Goal: Task Accomplishment & Management: Complete application form

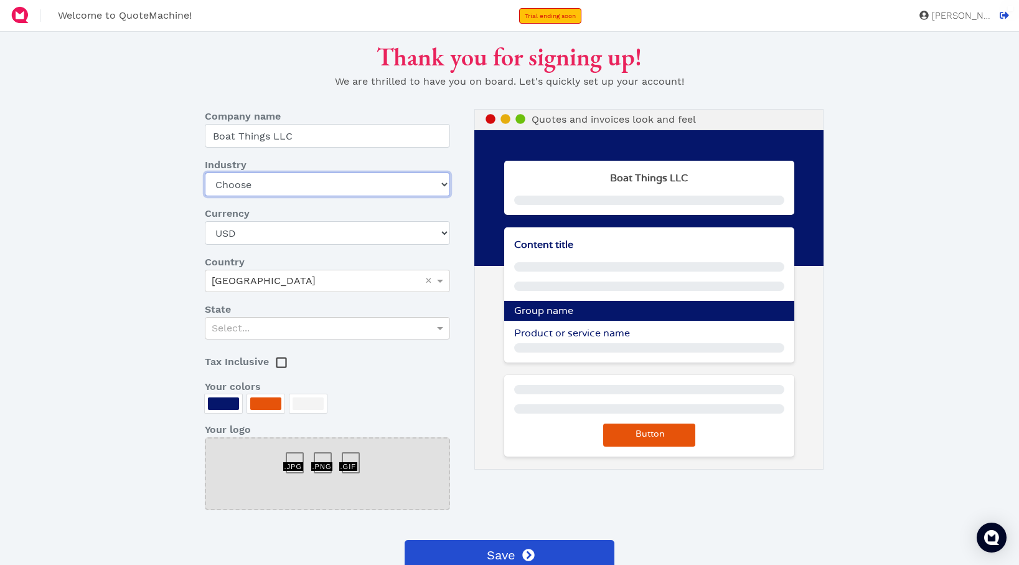
click at [314, 186] on select "Choose Art gallery Bike Books Construction (Not retail) Electronics Events Food…" at bounding box center [328, 184] width 246 height 24
select select "other-retail"
click at [205, 172] on select "Choose Art gallery Bike Books Construction (Not retail) Electronics Events Food…" at bounding box center [328, 184] width 246 height 24
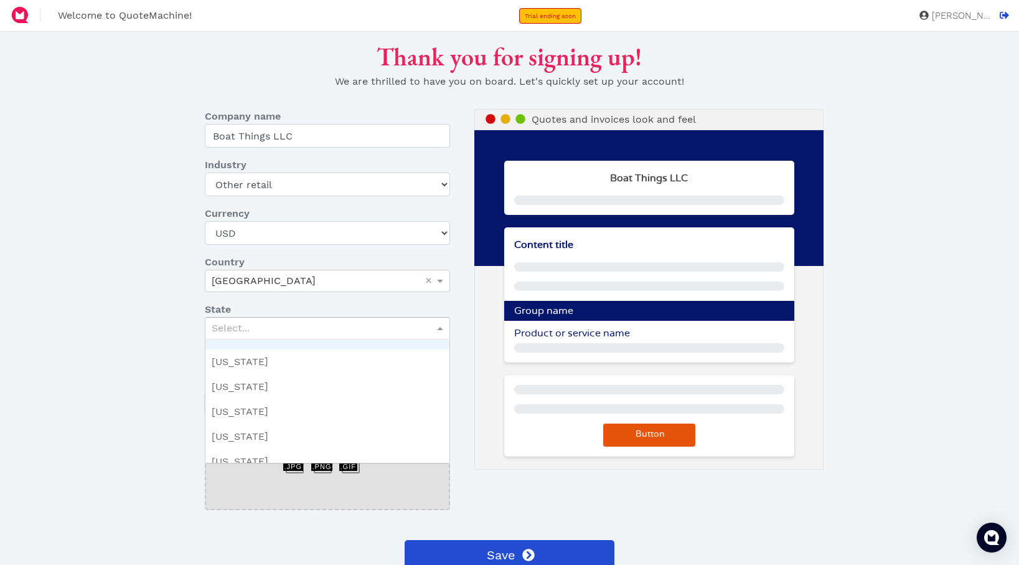
click at [354, 326] on div "Select..." at bounding box center [327, 328] width 245 height 21
type input "oh"
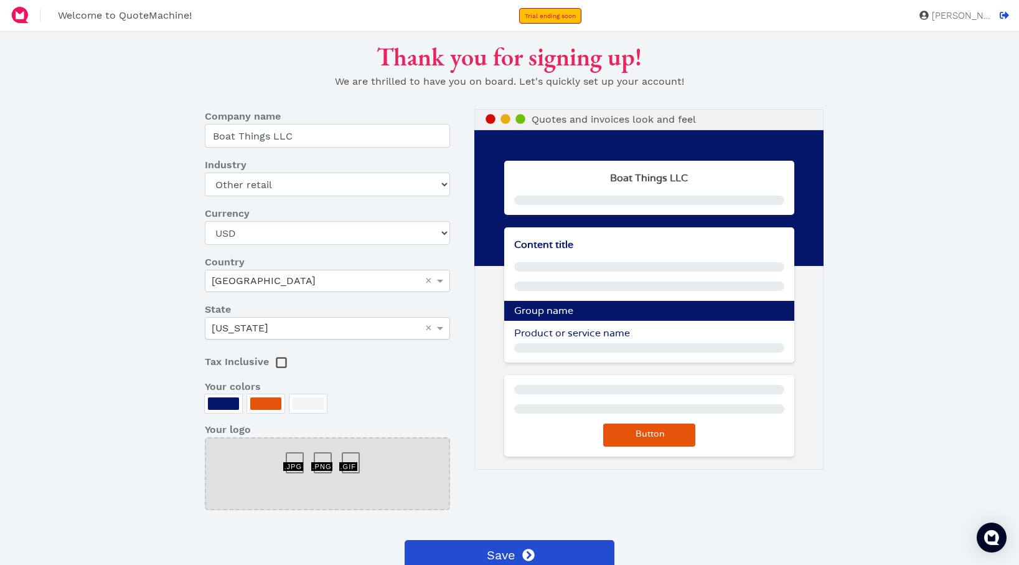
click at [303, 406] on div at bounding box center [308, 403] width 31 height 12
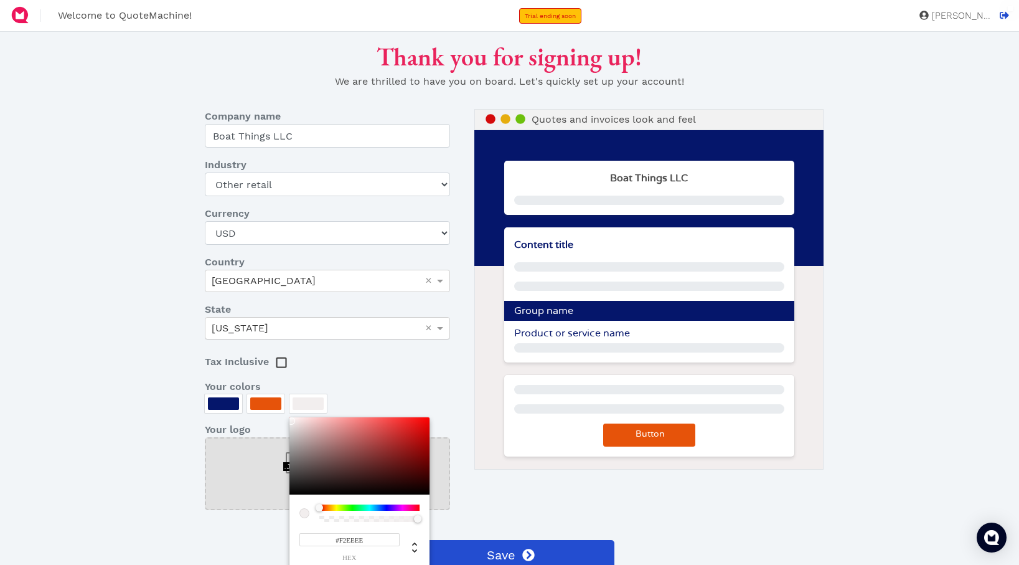
click at [291, 421] on div at bounding box center [291, 420] width 7 height 7
type input "#F2F0F0"
click at [230, 402] on div at bounding box center [509, 282] width 1019 height 565
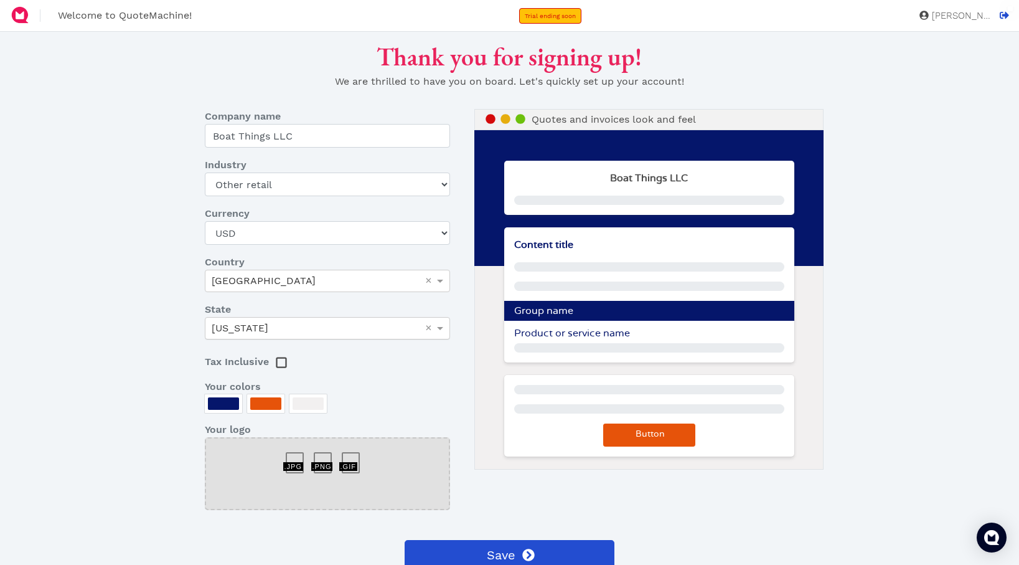
click at [230, 405] on div at bounding box center [223, 403] width 31 height 12
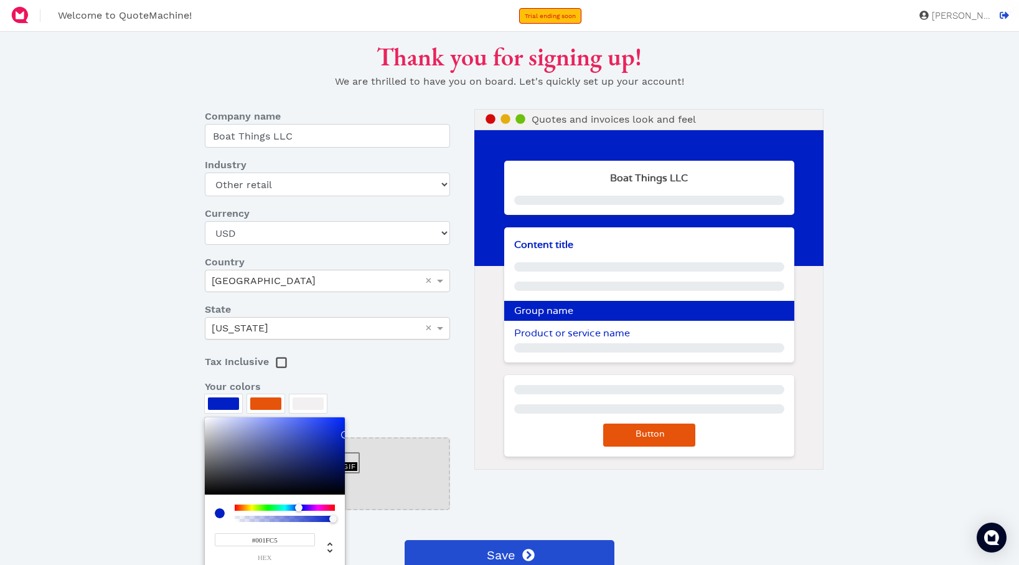
type input "#001EC1"
drag, startPoint x: 339, startPoint y: 455, endPoint x: 385, endPoint y: 436, distance: 50.5
click at [345, 436] on div "#001EC1 hex" at bounding box center [275, 492] width 140 height 151
click at [280, 399] on div at bounding box center [509, 282] width 1019 height 565
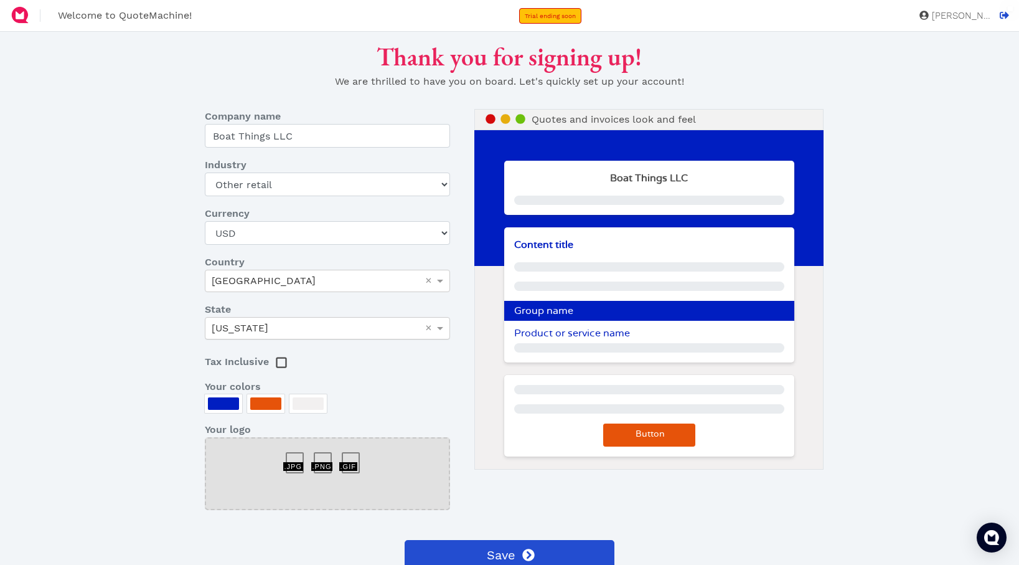
click at [280, 404] on div at bounding box center [265, 403] width 31 height 12
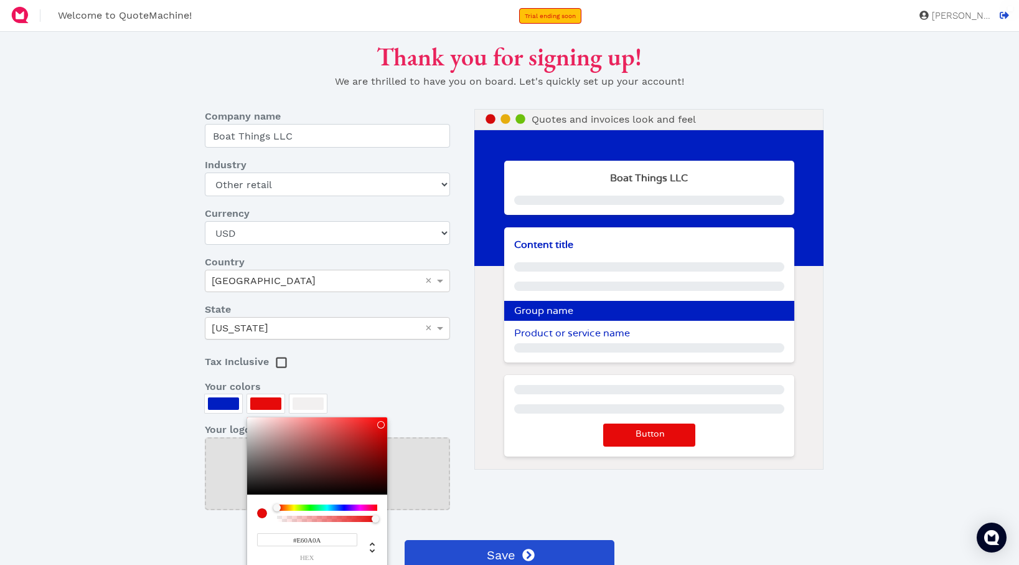
drag, startPoint x: 283, startPoint y: 506, endPoint x: 265, endPoint y: 503, distance: 18.3
click at [266, 504] on div "#E60A0A hex" at bounding box center [317, 492] width 140 height 151
drag, startPoint x: 382, startPoint y: 425, endPoint x: 397, endPoint y: 440, distance: 21.1
click at [387, 440] on div "#B60000 hex" at bounding box center [317, 492] width 140 height 151
type input "#B40000"
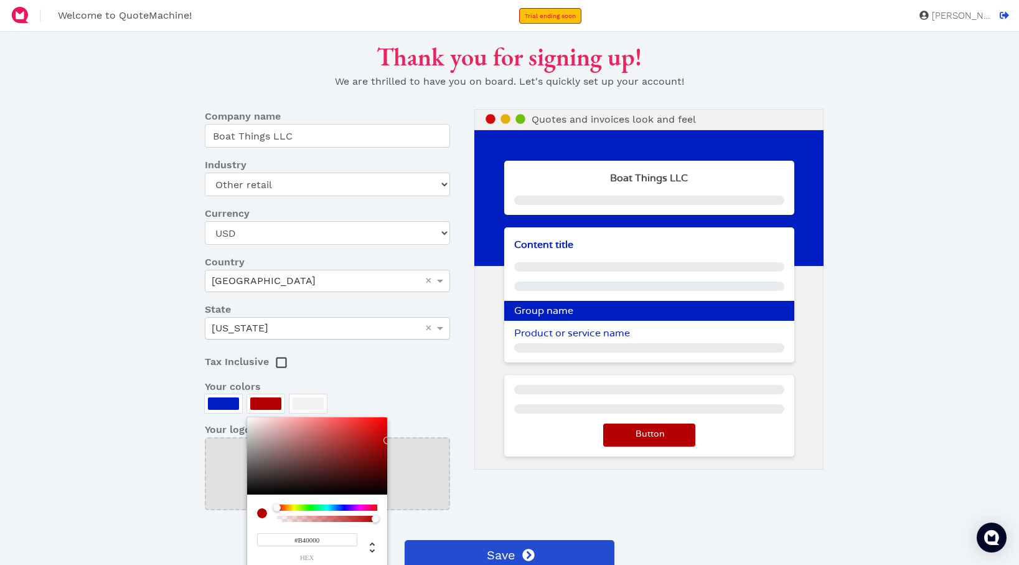
click at [422, 372] on div at bounding box center [509, 282] width 1019 height 565
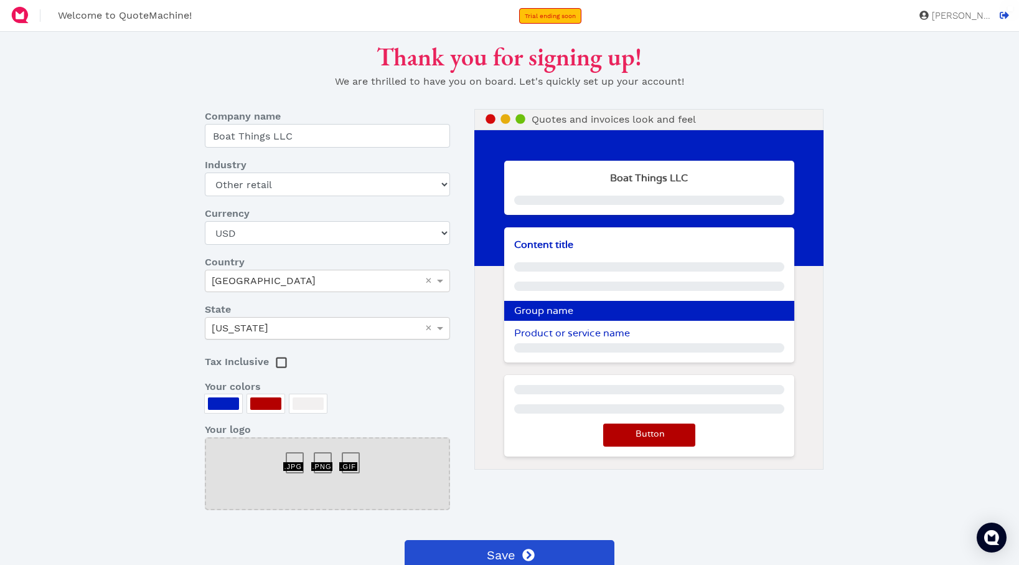
click at [360, 451] on div at bounding box center [328, 473] width 246 height 73
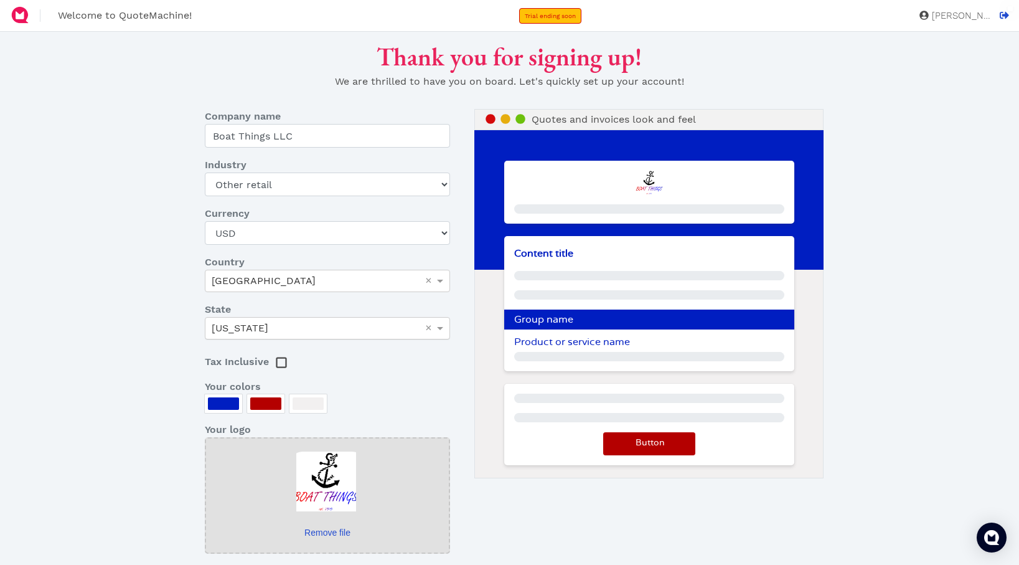
click at [280, 362] on rect at bounding box center [280, 362] width 9 height 9
click at [281, 362] on rect at bounding box center [280, 362] width 9 height 9
click at [587, 254] on p "Content title" at bounding box center [649, 253] width 290 height 15
click at [549, 251] on span "Content title" at bounding box center [543, 253] width 59 height 10
click at [522, 117] on icon at bounding box center [521, 119] width 10 height 10
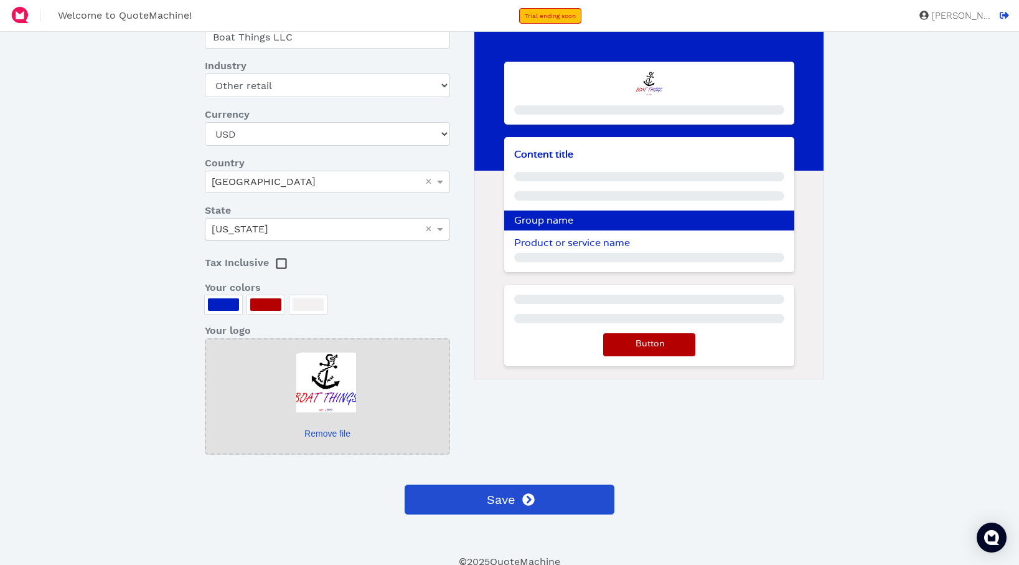
scroll to position [103, 0]
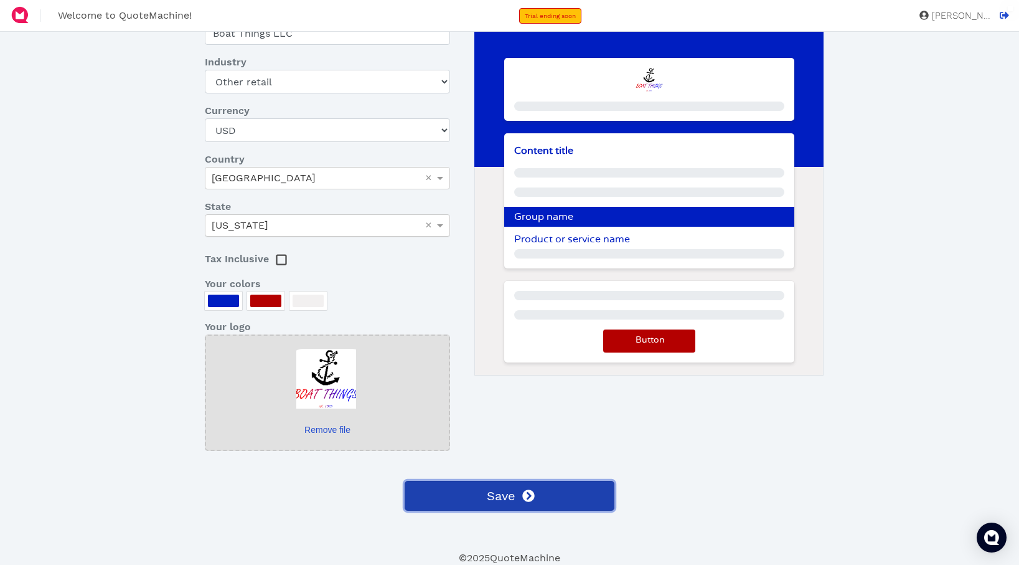
click at [504, 506] on button "Save" at bounding box center [510, 496] width 210 height 30
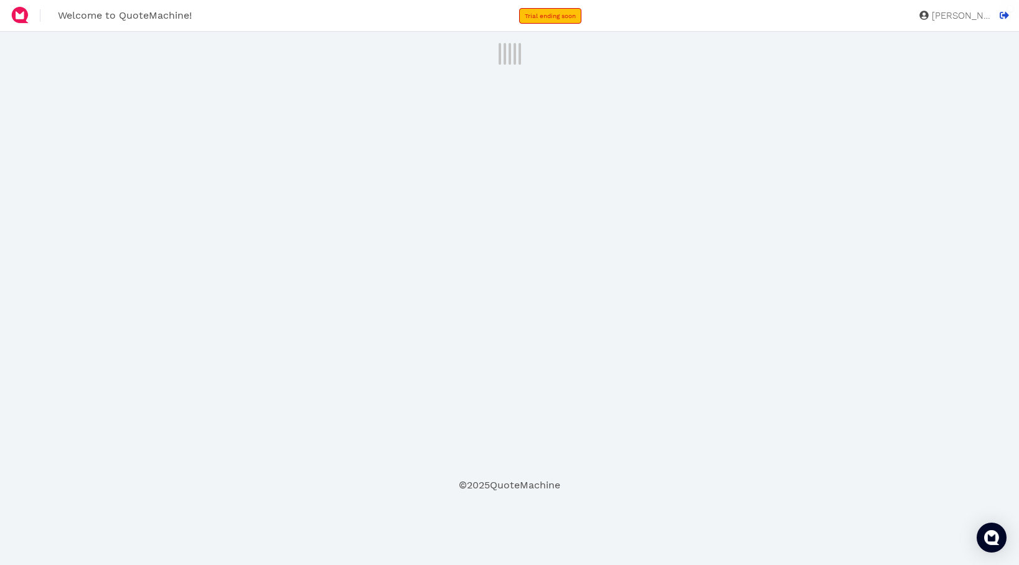
scroll to position [0, 0]
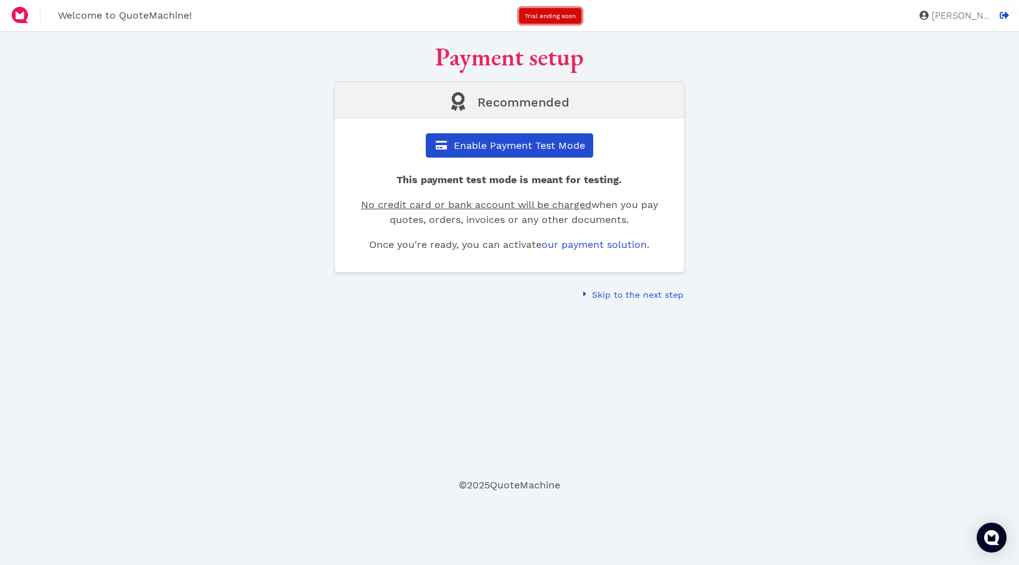
click at [576, 17] on span "Trial ending soon" at bounding box center [550, 15] width 51 height 7
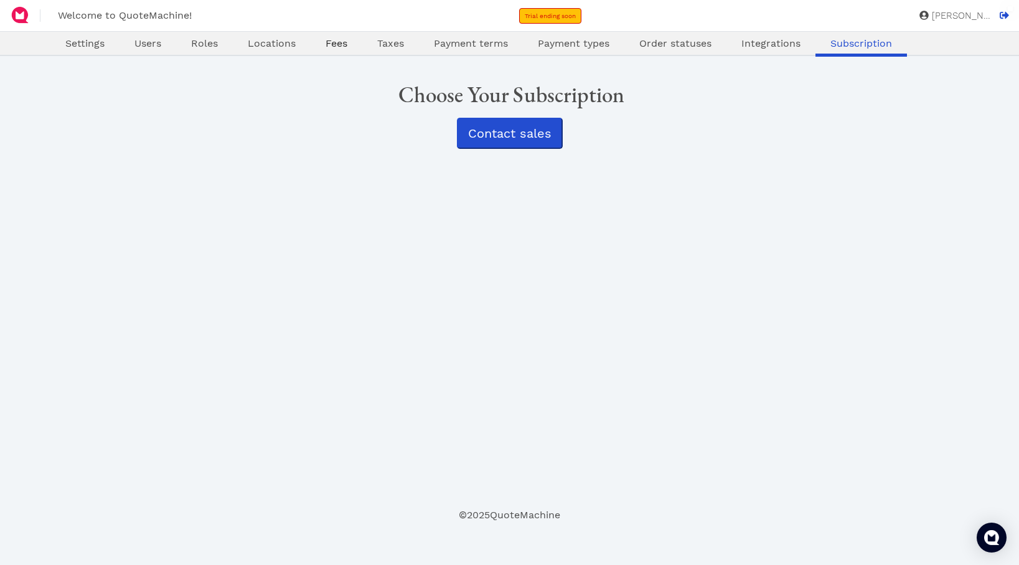
click at [344, 44] on span "Fees" at bounding box center [337, 43] width 22 height 12
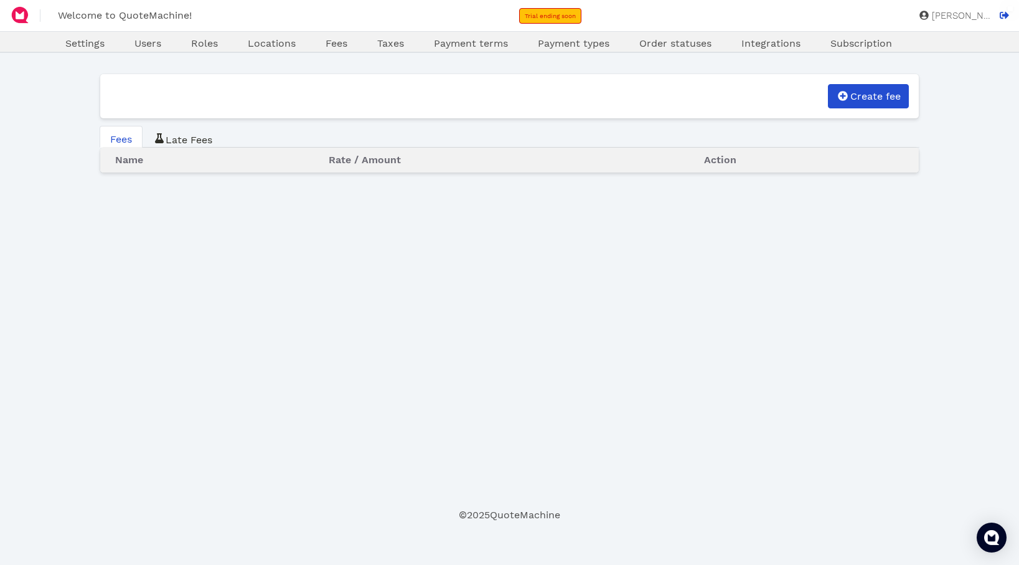
click at [390, 53] on main "Oops! × Settings Users Roles Locations Fees Taxes Payment terms Payment types O…" at bounding box center [509, 277] width 849 height 491
click at [387, 41] on span "Taxes" at bounding box center [390, 43] width 27 height 12
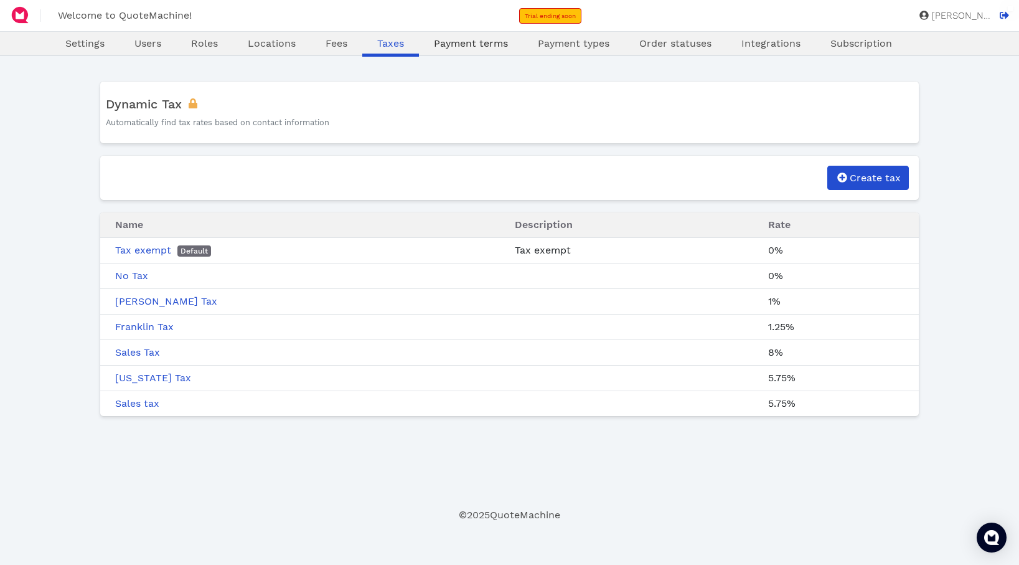
click at [491, 43] on span "Payment terms" at bounding box center [471, 43] width 74 height 12
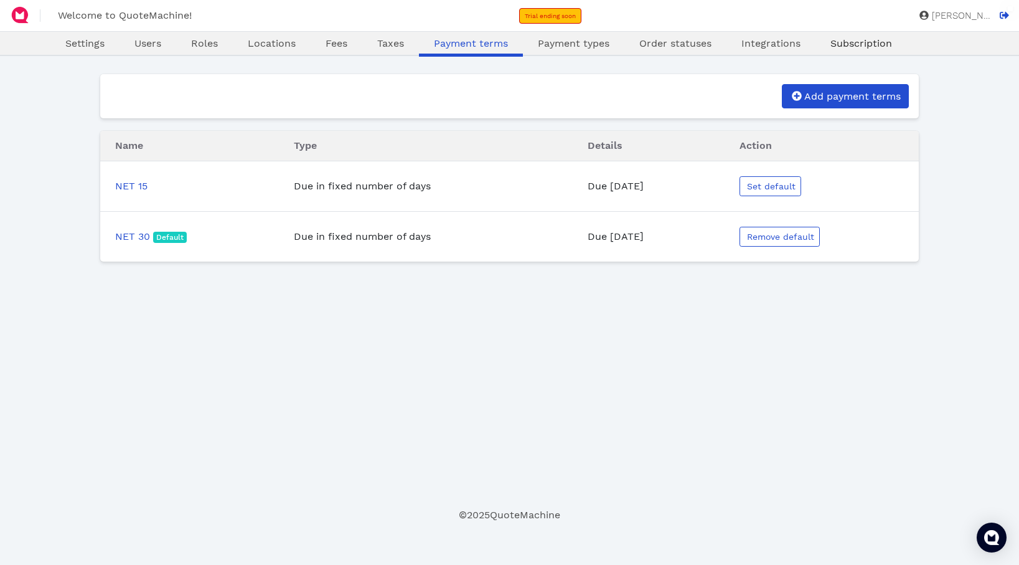
click at [844, 40] on span "Subscription" at bounding box center [862, 43] width 62 height 12
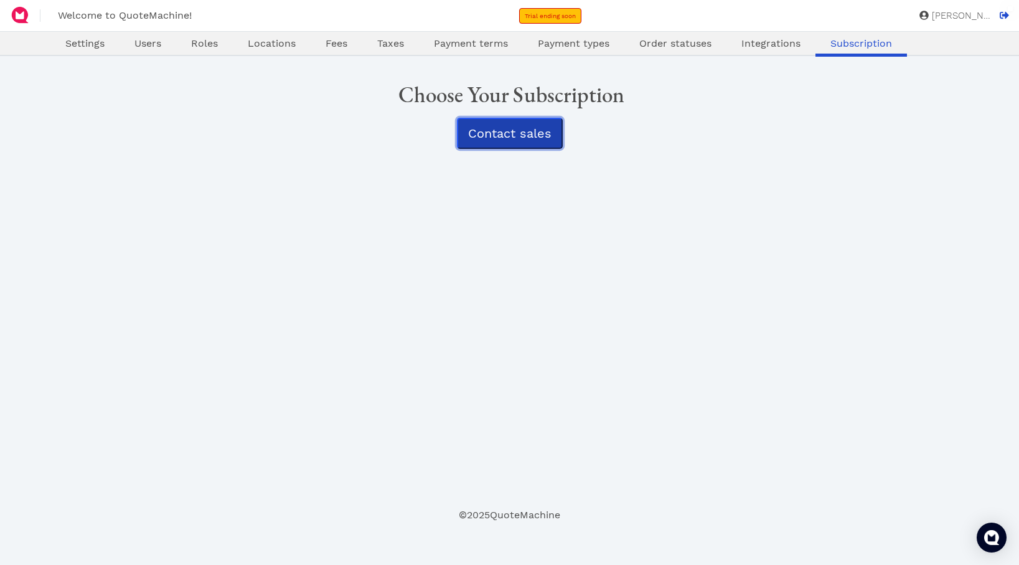
click at [531, 129] on span "Contact sales" at bounding box center [509, 133] width 83 height 15
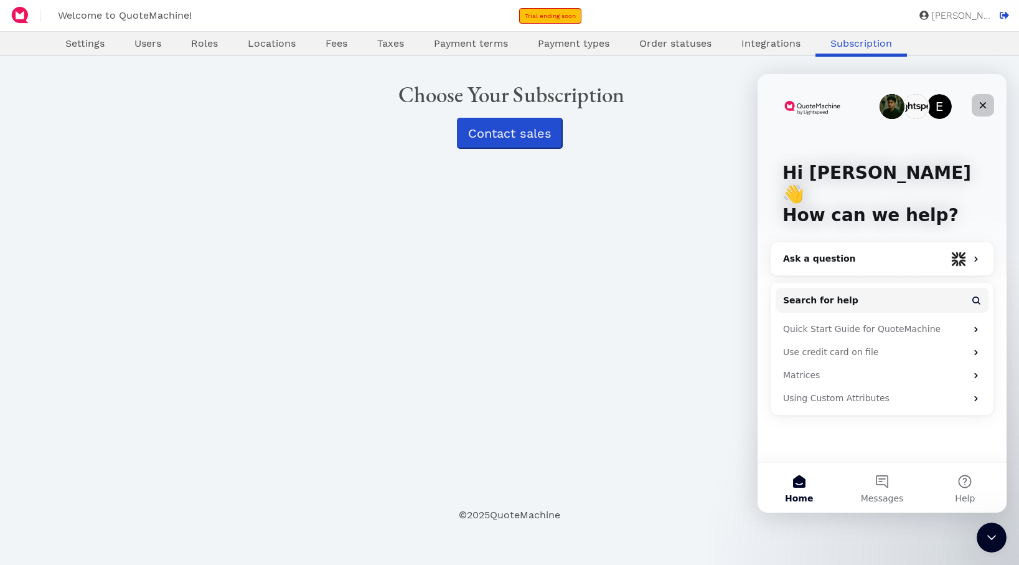
click at [986, 100] on icon "Close" at bounding box center [983, 105] width 10 height 10
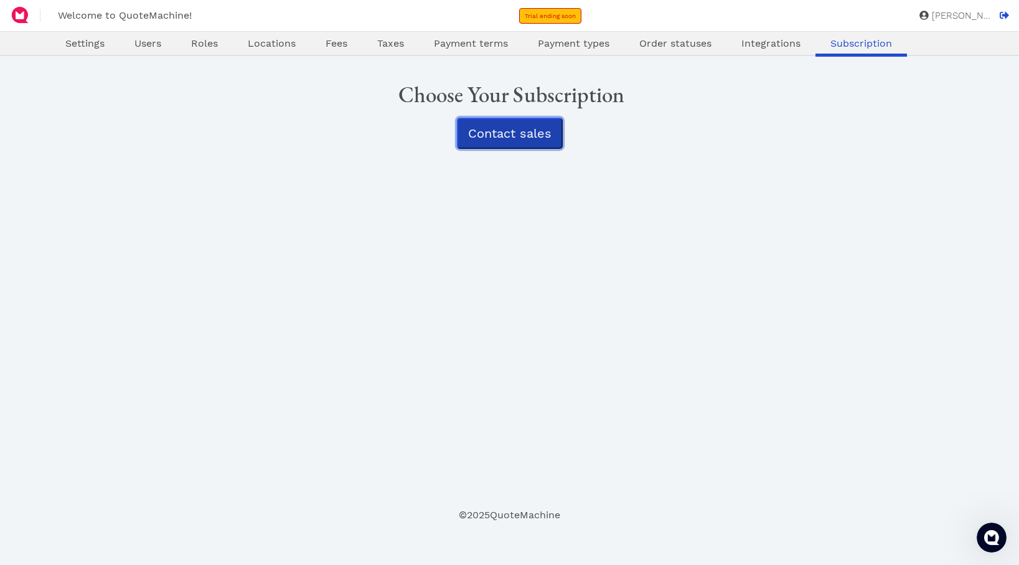
click at [502, 125] on button "Contact sales" at bounding box center [510, 133] width 106 height 31
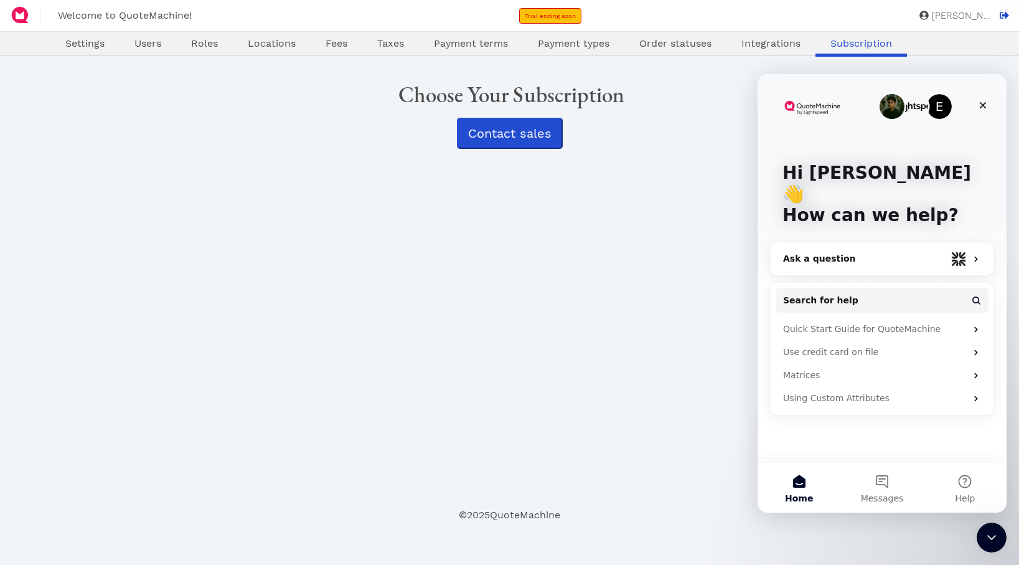
click at [763, 54] on div "Settings Users Roles Locations Fees Taxes Payment terms Payment types Order sta…" at bounding box center [509, 43] width 1019 height 25
click at [763, 51] on div "Integrations" at bounding box center [771, 44] width 89 height 17
click at [986, 106] on icon "Close" at bounding box center [983, 105] width 10 height 10
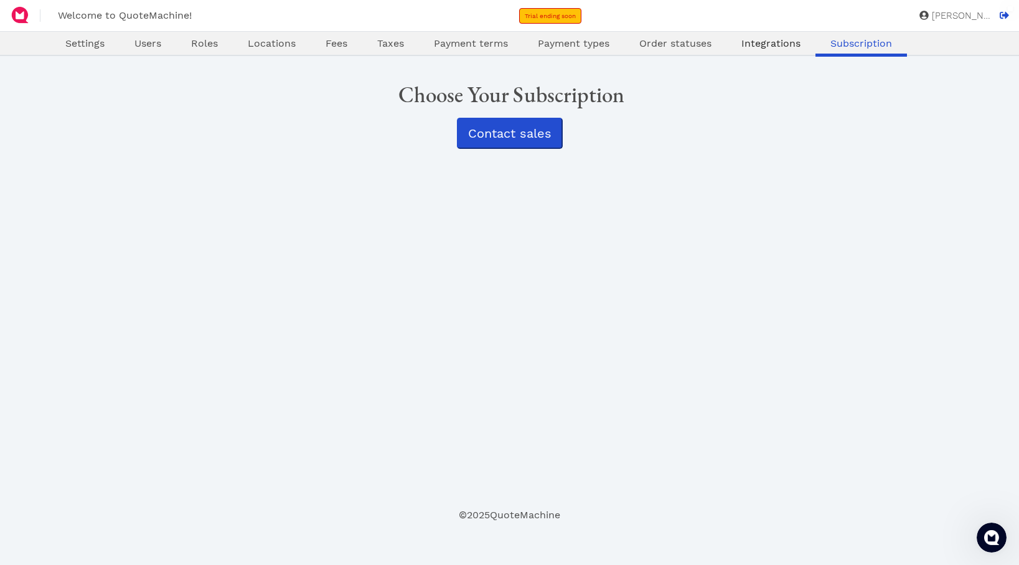
click at [779, 49] on link "Integrations" at bounding box center [771, 43] width 89 height 15
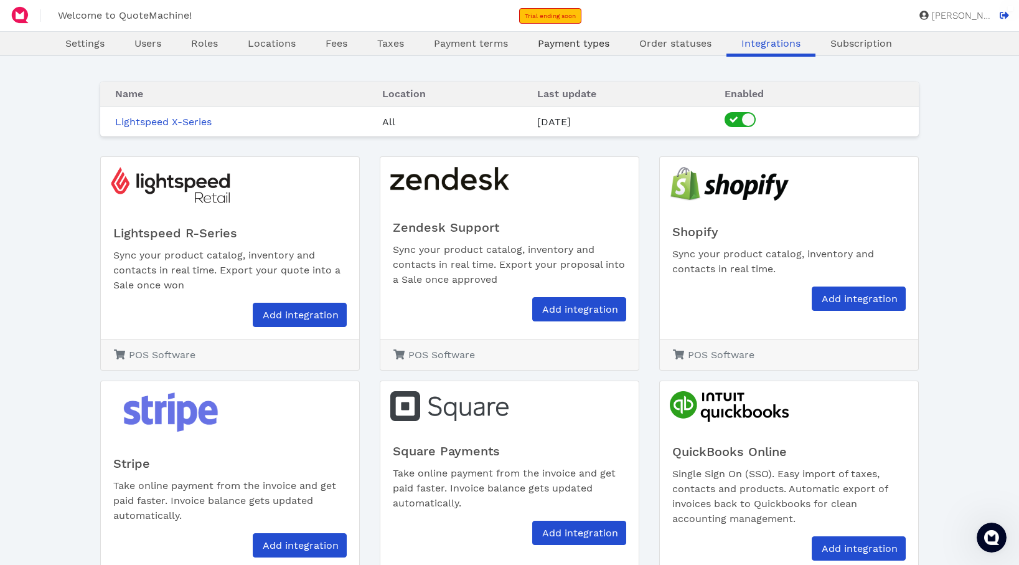
click at [577, 47] on span "Payment types" at bounding box center [574, 43] width 72 height 12
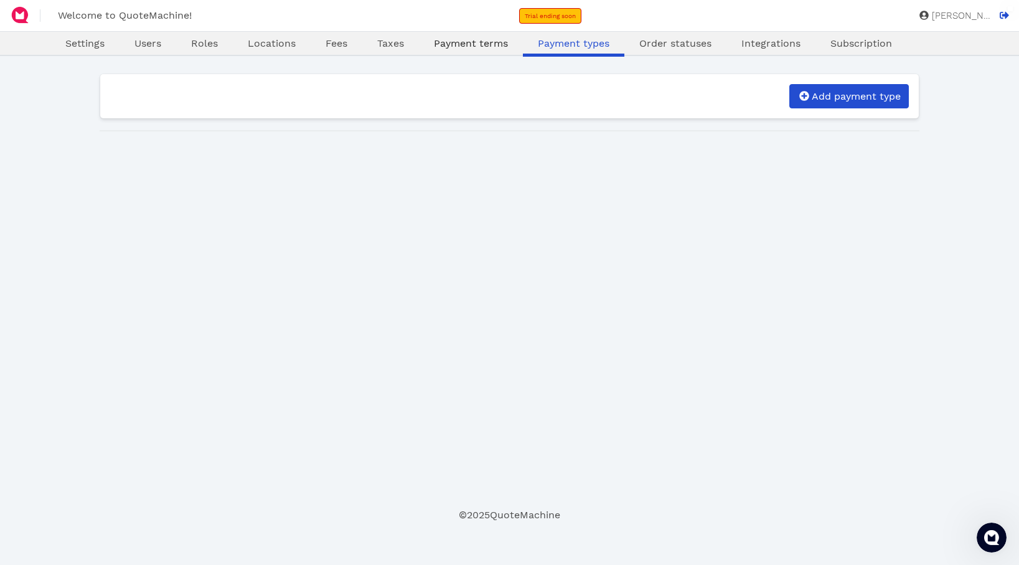
click at [512, 40] on link "Payment terms" at bounding box center [471, 43] width 104 height 15
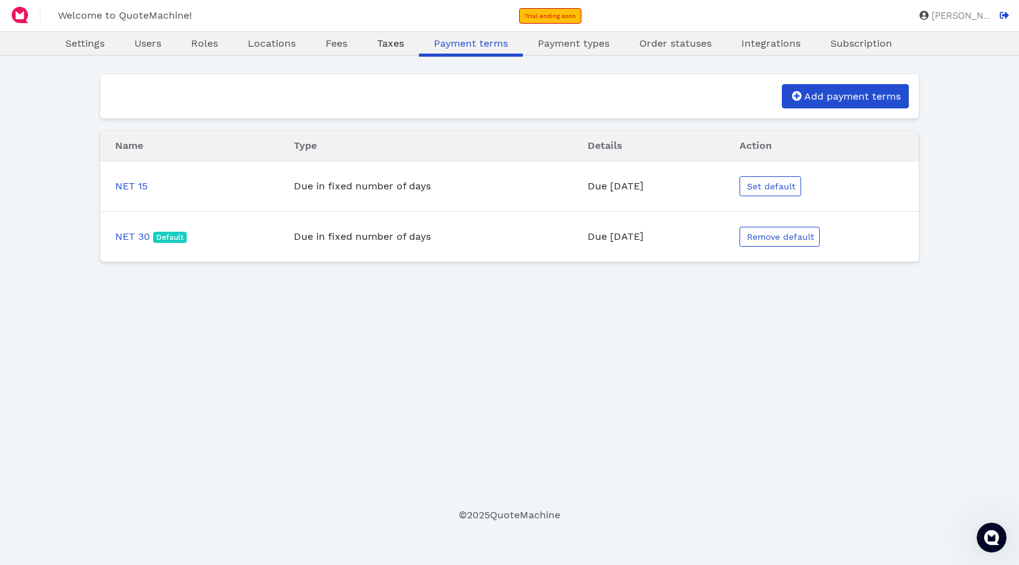
click at [378, 42] on span "Taxes" at bounding box center [390, 43] width 27 height 12
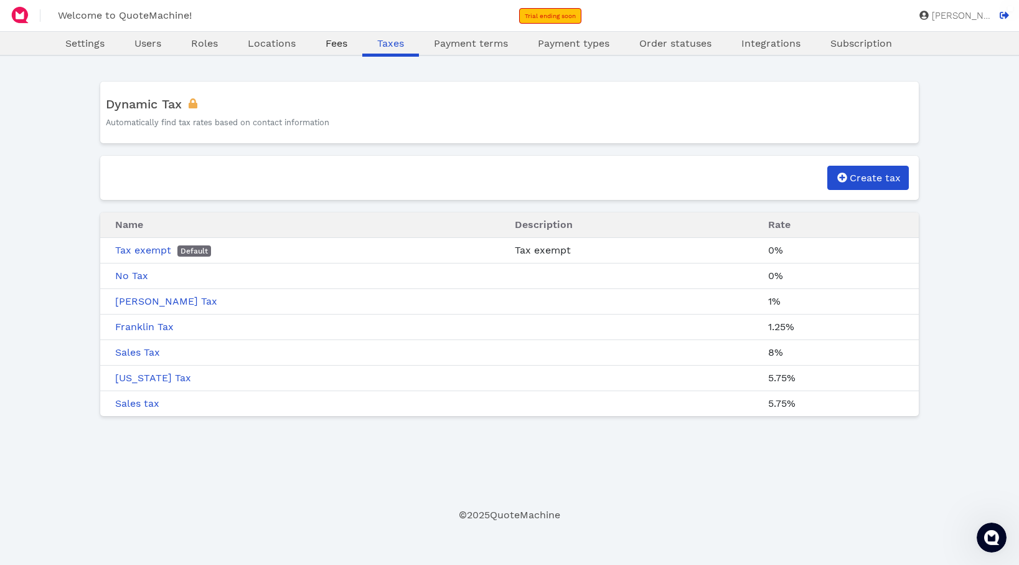
click at [339, 44] on span "Fees" at bounding box center [337, 43] width 22 height 12
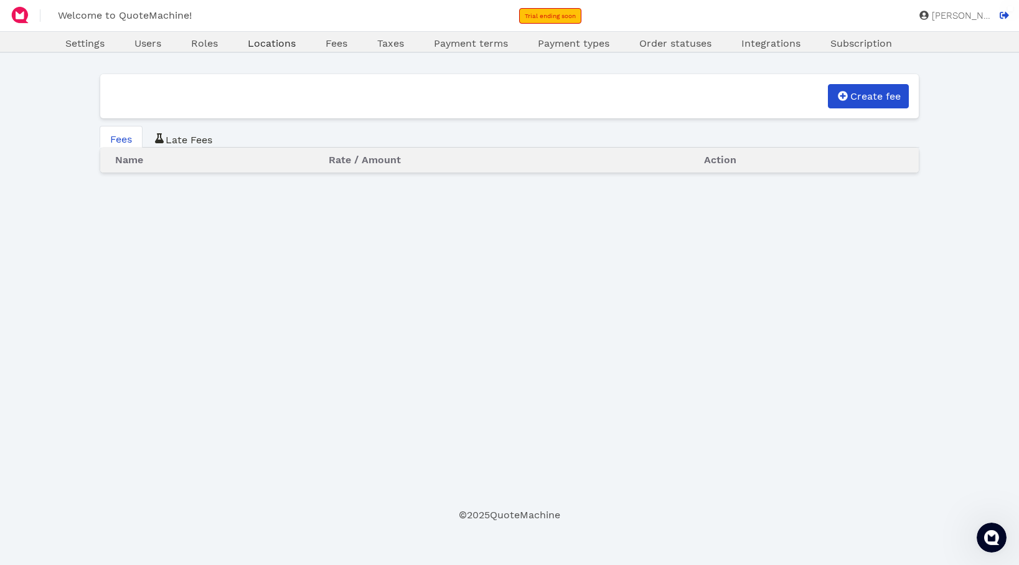
click at [270, 50] on link "Locations" at bounding box center [272, 43] width 78 height 15
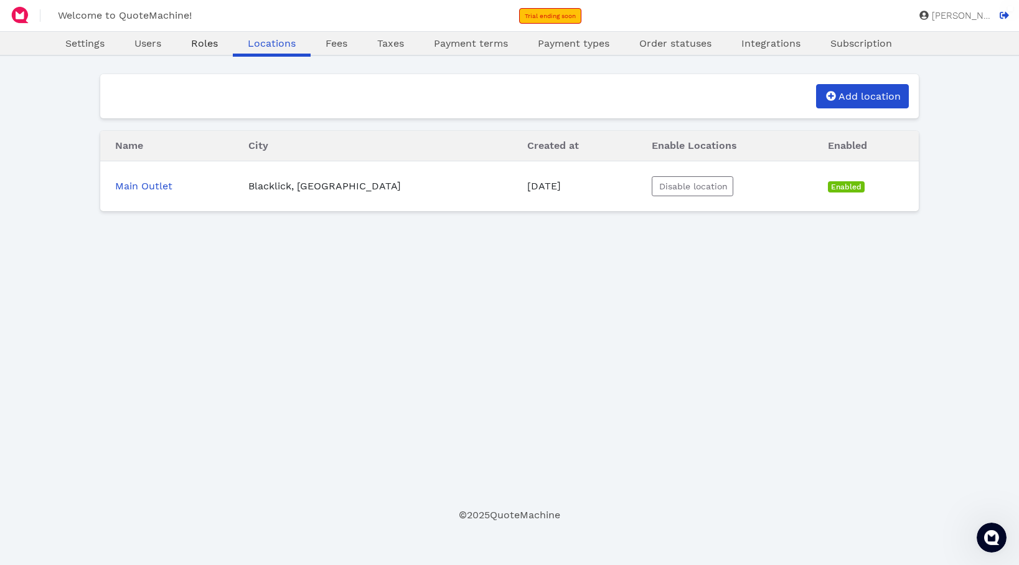
click at [217, 38] on span "Roles" at bounding box center [204, 43] width 27 height 12
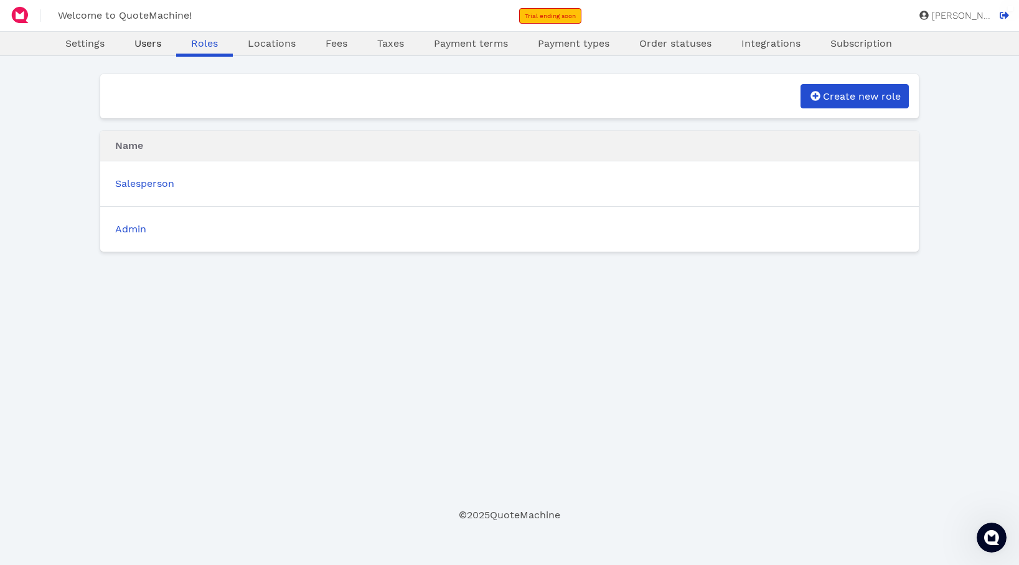
click at [165, 45] on link "Users" at bounding box center [148, 43] width 57 height 15
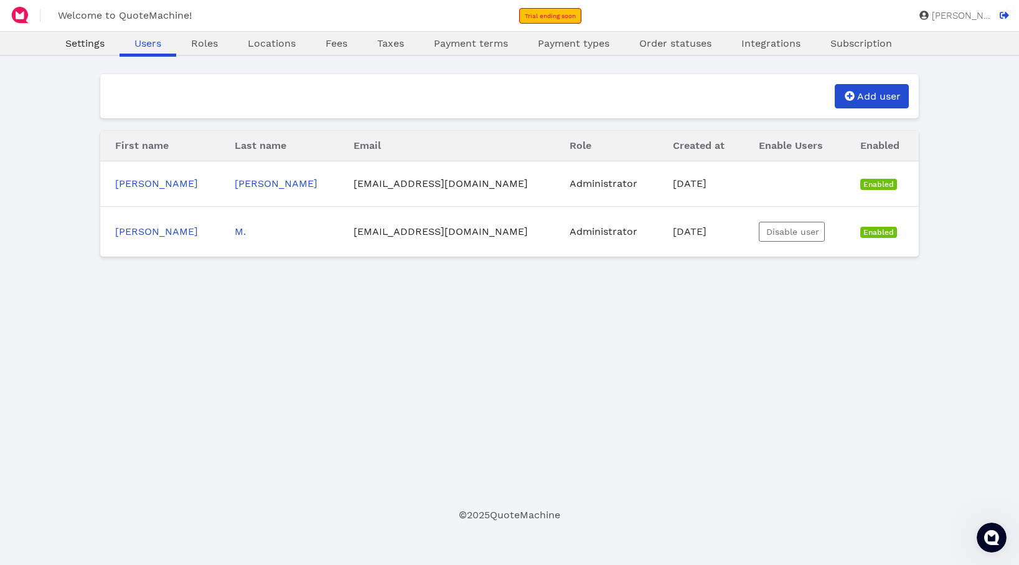
click at [90, 41] on span "Settings" at bounding box center [84, 43] width 39 height 12
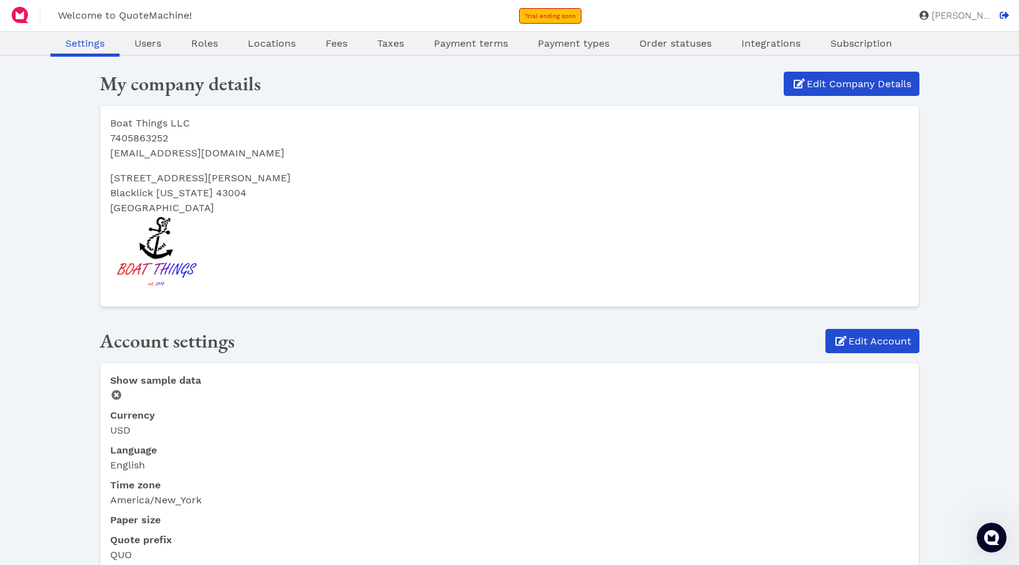
click at [12, 11] on img at bounding box center [20, 15] width 20 height 20
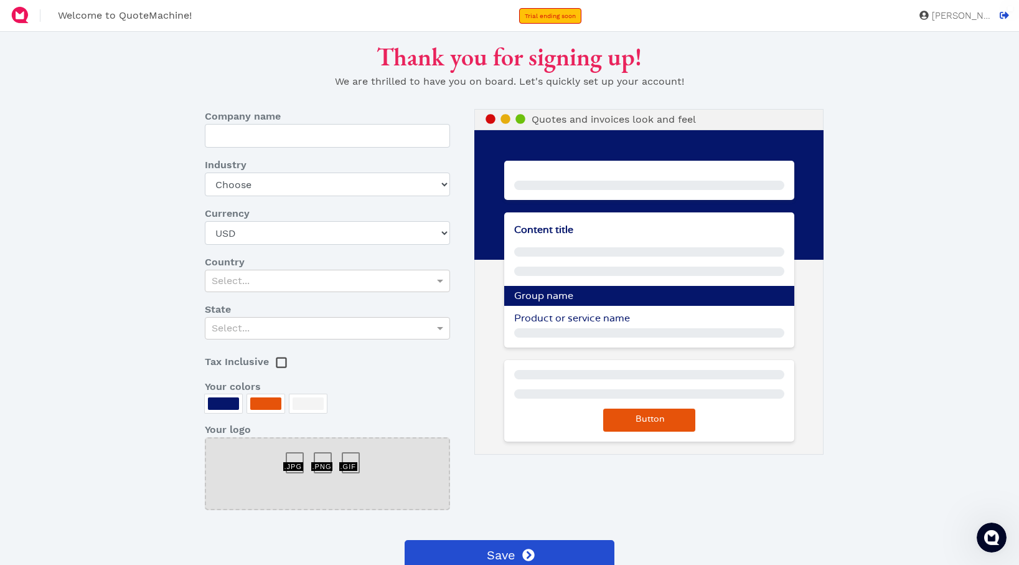
type input "Boat Things LLC"
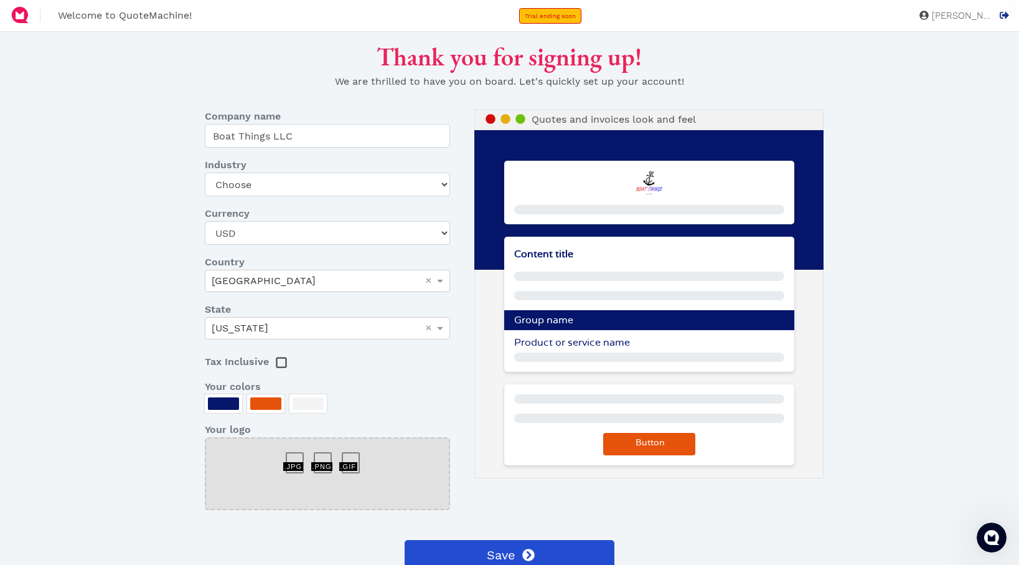
click at [1001, 16] on icon at bounding box center [1004, 15] width 9 height 9
